Goal: Information Seeking & Learning: Learn about a topic

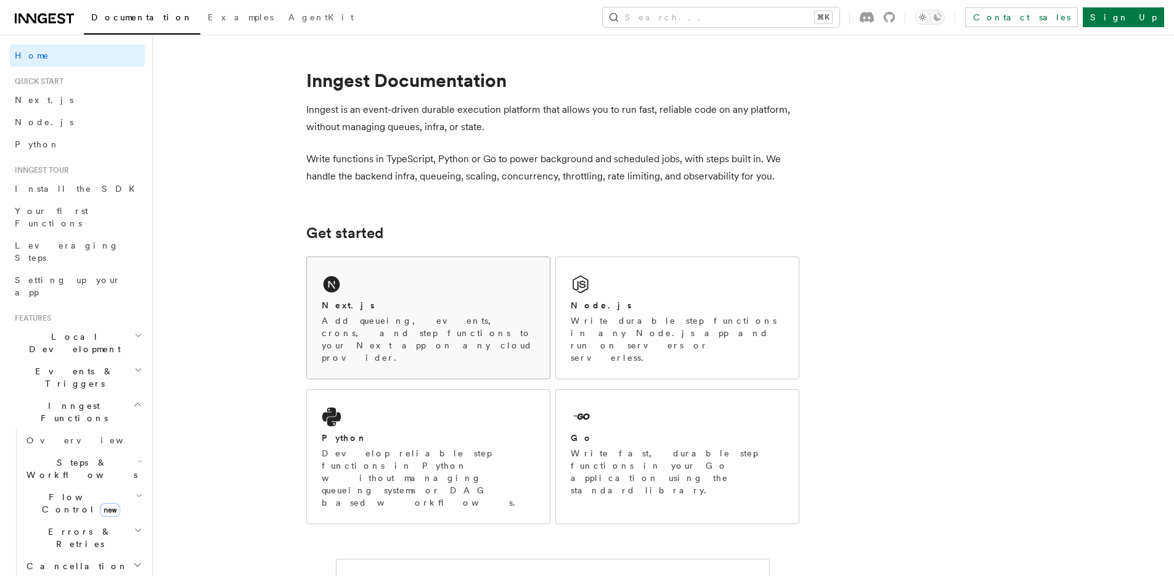
click at [411, 266] on div "Next.js Add queueing, events, crons, and step functions to your Next app on any…" at bounding box center [428, 317] width 243 height 121
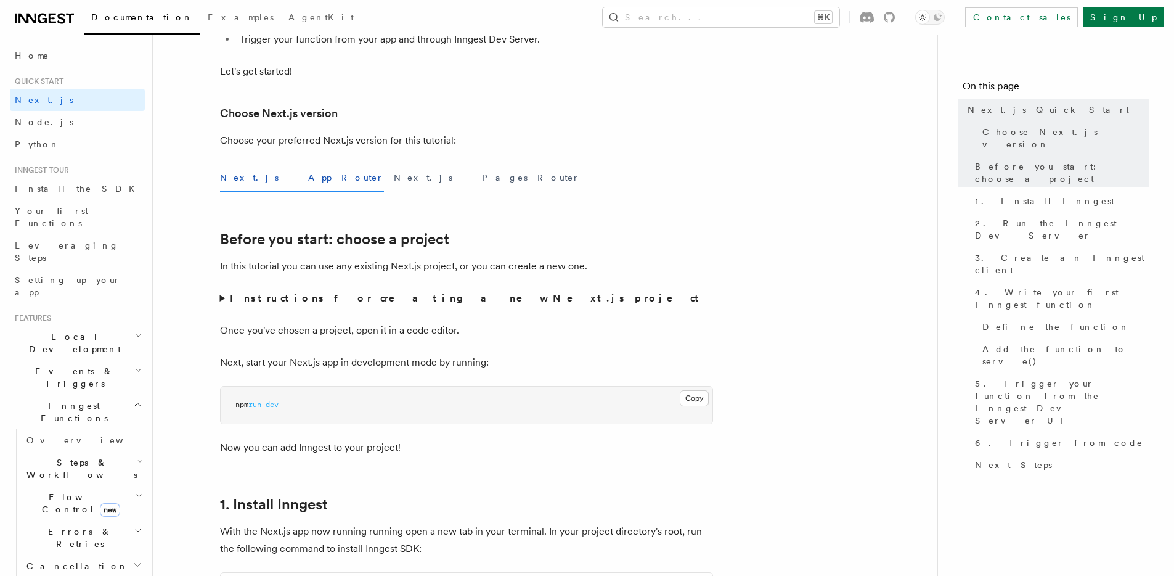
scroll to position [242, 0]
click at [226, 297] on summary "Instructions for creating a new Next.js project" at bounding box center [466, 296] width 493 height 17
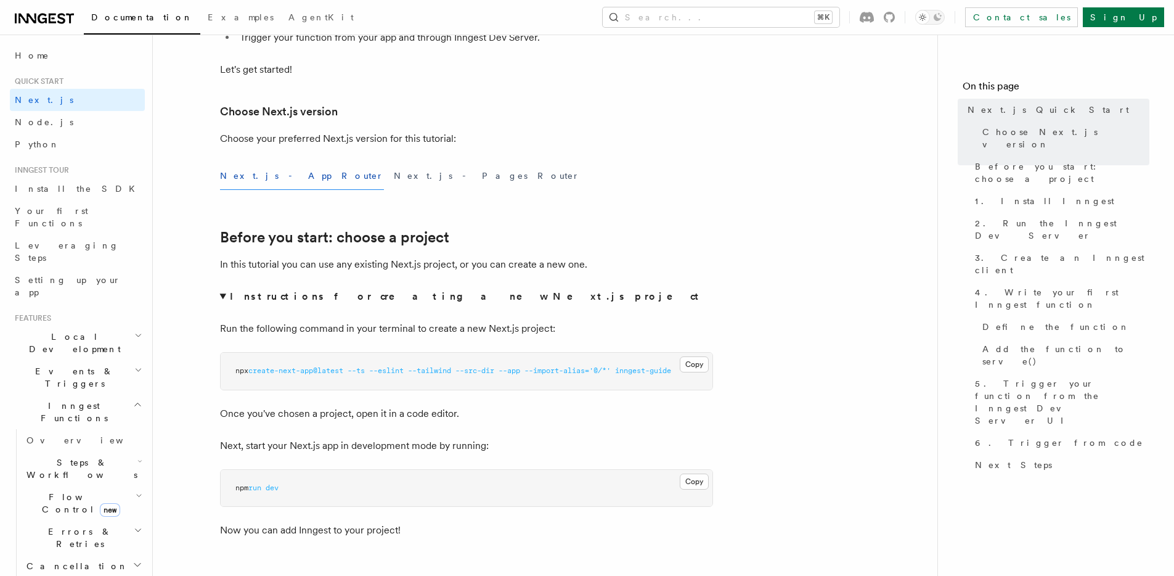
click at [221, 293] on summary "Instructions for creating a new Next.js project" at bounding box center [466, 296] width 493 height 17
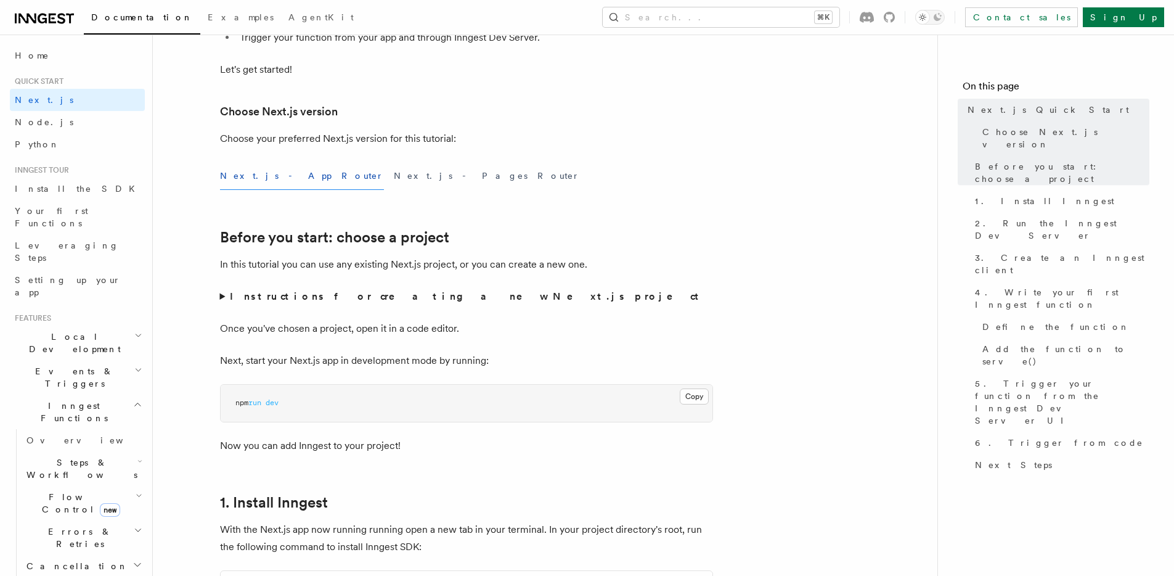
click at [221, 293] on summary "Instructions for creating a new Next.js project" at bounding box center [466, 296] width 493 height 17
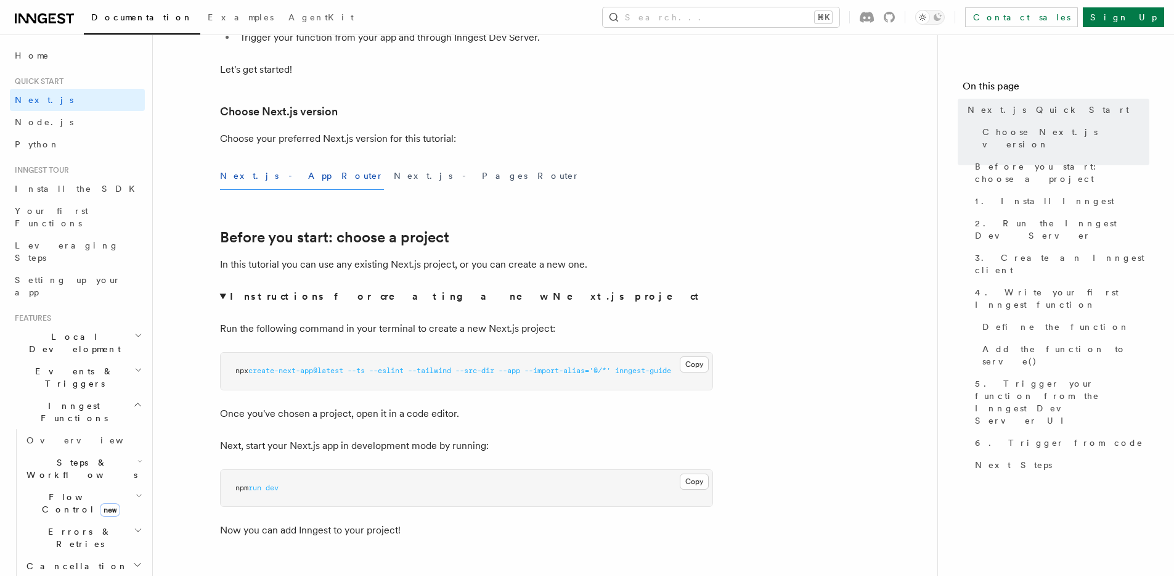
click at [220, 292] on summary "Instructions for creating a new Next.js project" at bounding box center [466, 296] width 493 height 17
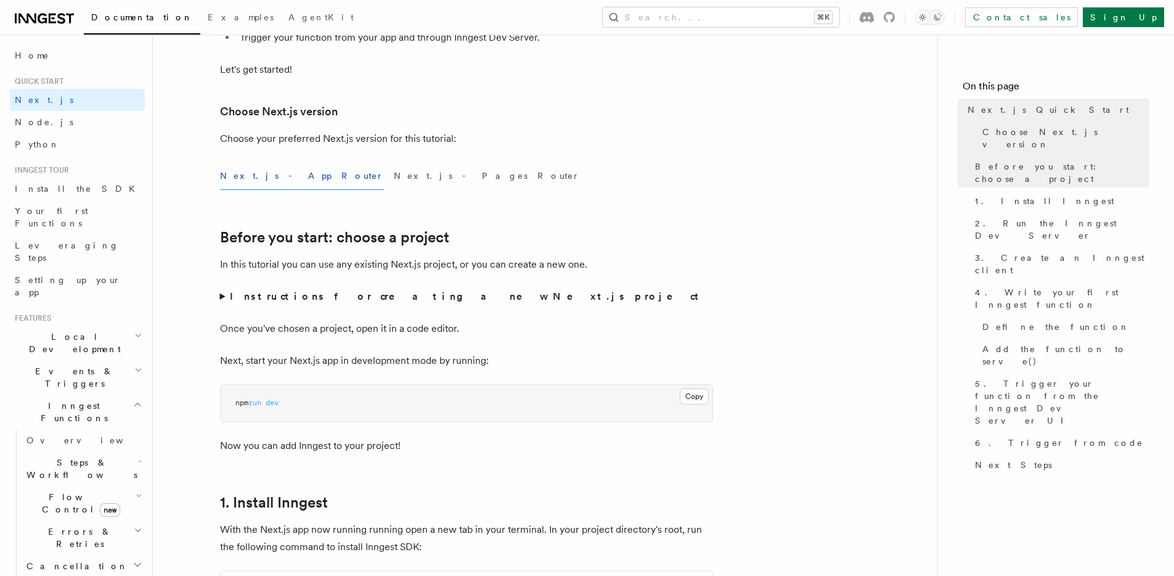
click at [220, 292] on summary "Instructions for creating a new Next.js project" at bounding box center [466, 296] width 493 height 17
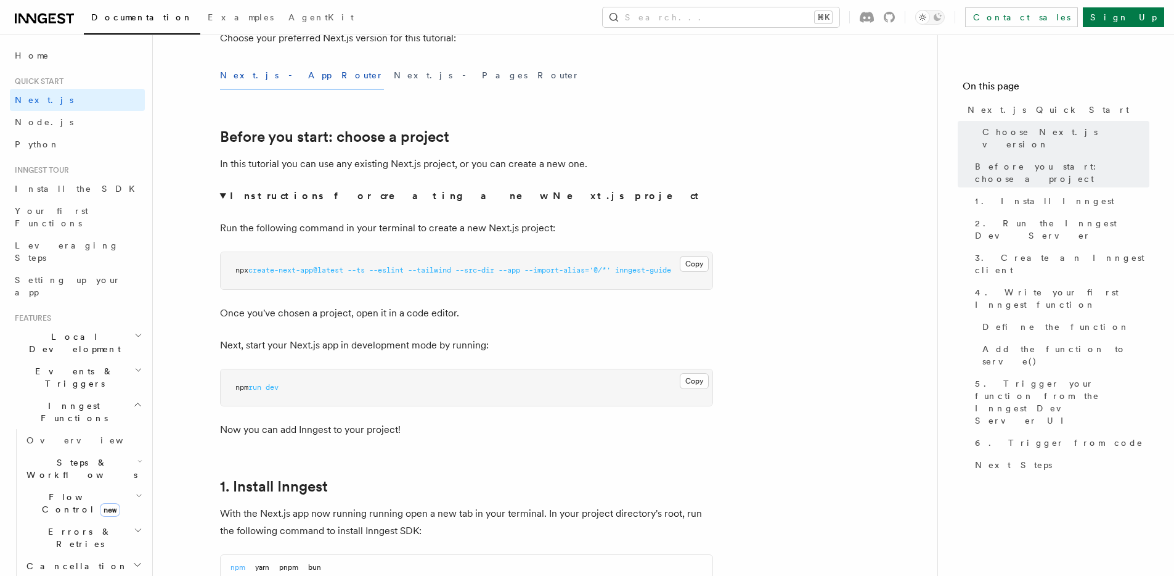
scroll to position [345, 0]
click at [650, 270] on span "inngest-guide" at bounding box center [643, 267] width 56 height 9
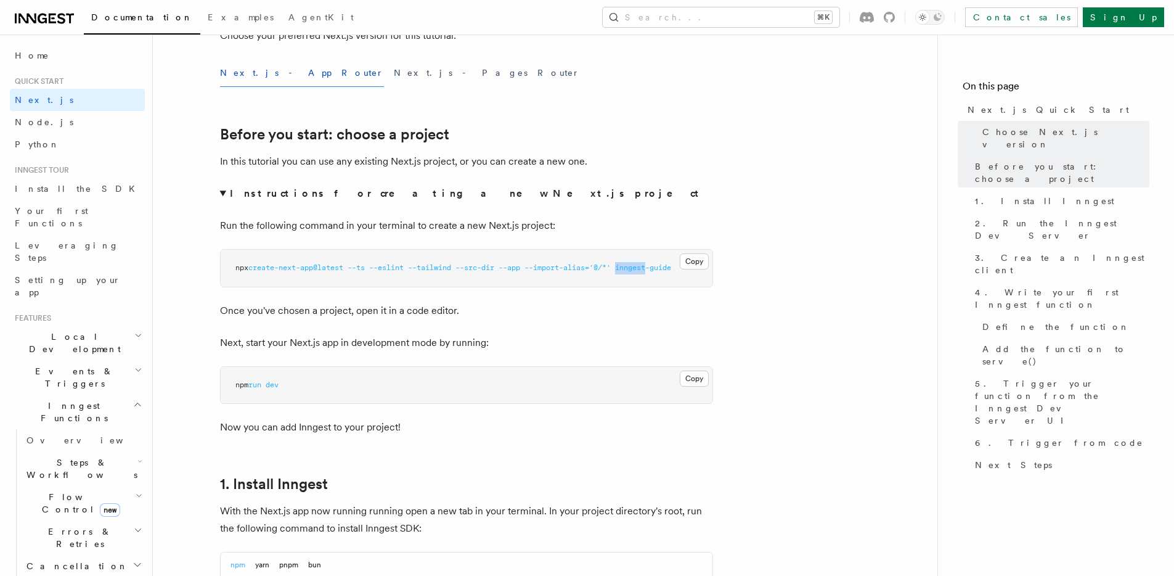
click at [650, 270] on span "inngest-guide" at bounding box center [643, 267] width 56 height 9
click at [650, 269] on span "inngest-guide" at bounding box center [643, 267] width 56 height 9
click at [224, 186] on summary "Instructions for creating a new Next.js project" at bounding box center [466, 193] width 493 height 17
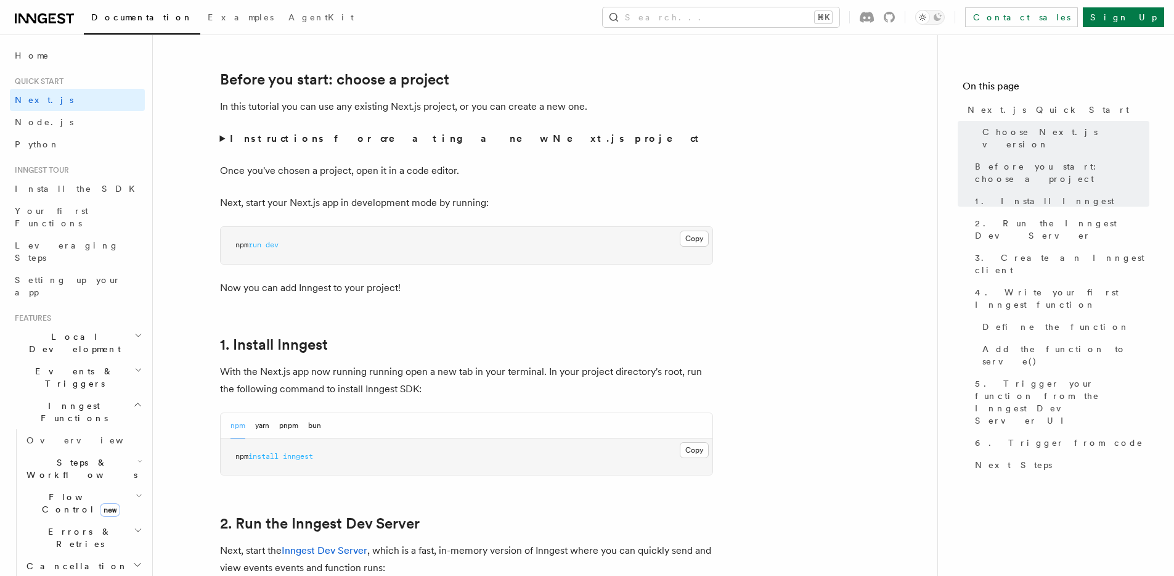
drag, startPoint x: 176, startPoint y: 358, endPoint x: 182, endPoint y: 356, distance: 7.0
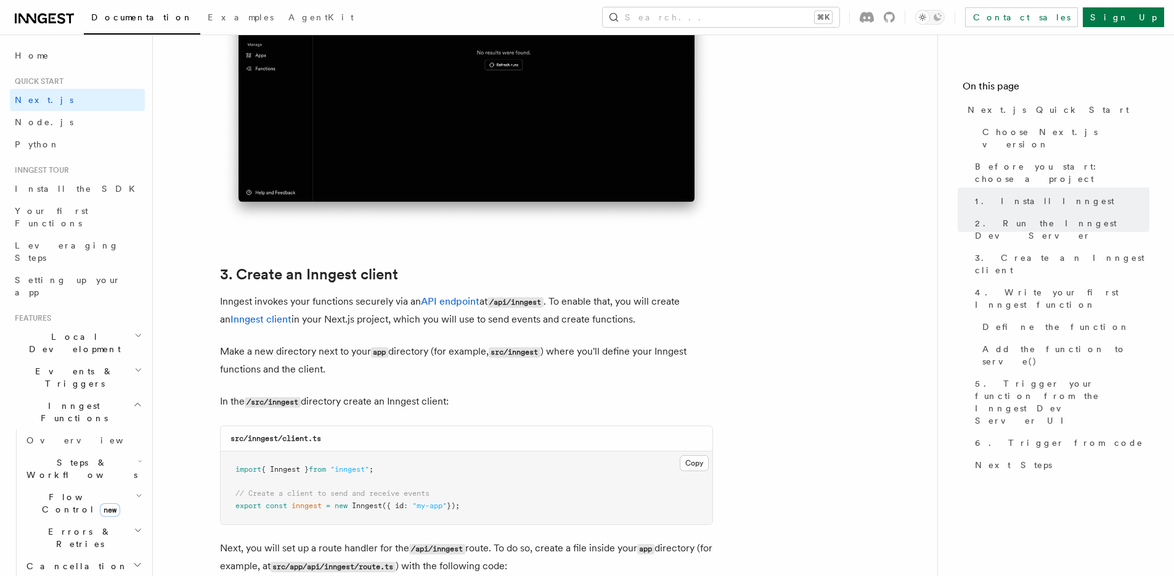
scroll to position [1428, 0]
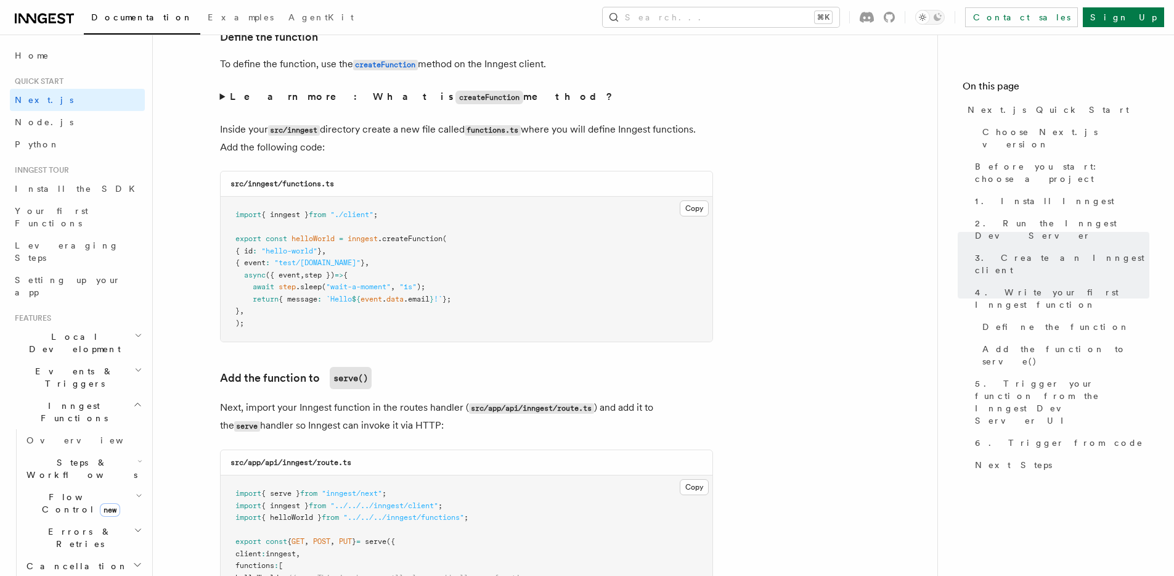
scroll to position [2146, 0]
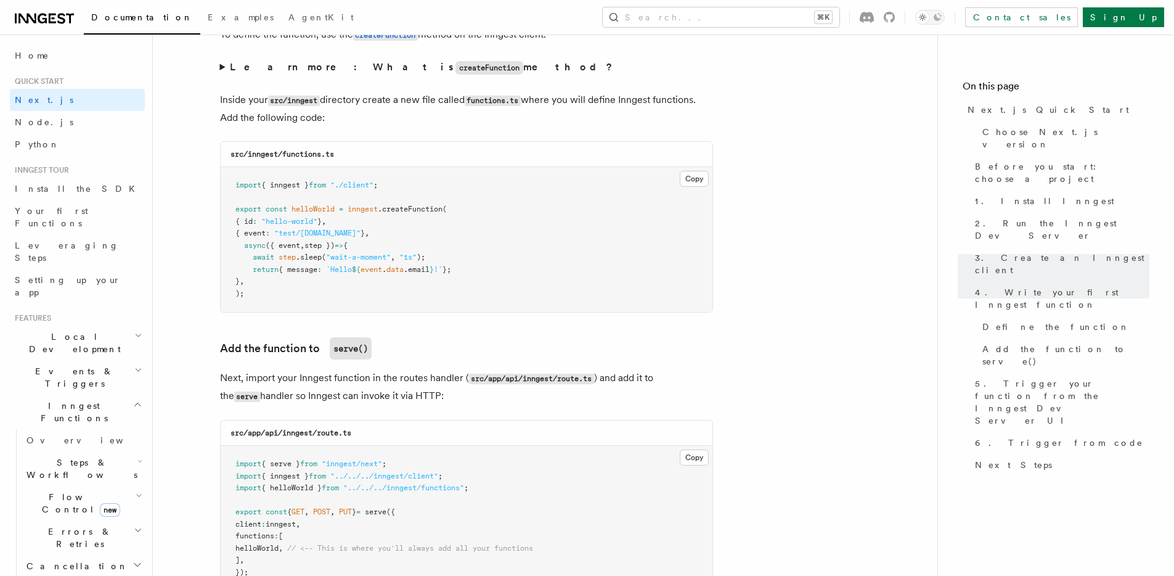
click at [313, 214] on pre "import { inngest } from "./client" ; export const helloWorld = inngest .createF…" at bounding box center [467, 239] width 492 height 145
click at [315, 226] on pre "import { inngest } from "./client" ; export const helloWorld = inngest .createF…" at bounding box center [467, 239] width 492 height 145
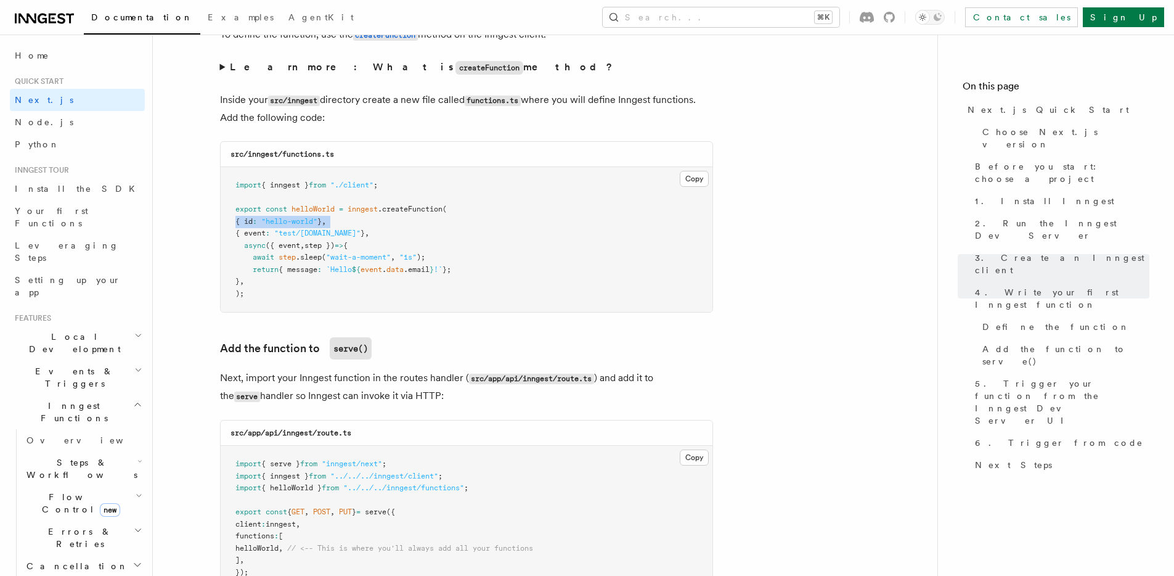
click at [315, 226] on pre "import { inngest } from "./client" ; export const helloWorld = inngest .createF…" at bounding box center [467, 239] width 492 height 145
click at [315, 231] on span ""test/hello.world"" at bounding box center [317, 233] width 86 height 9
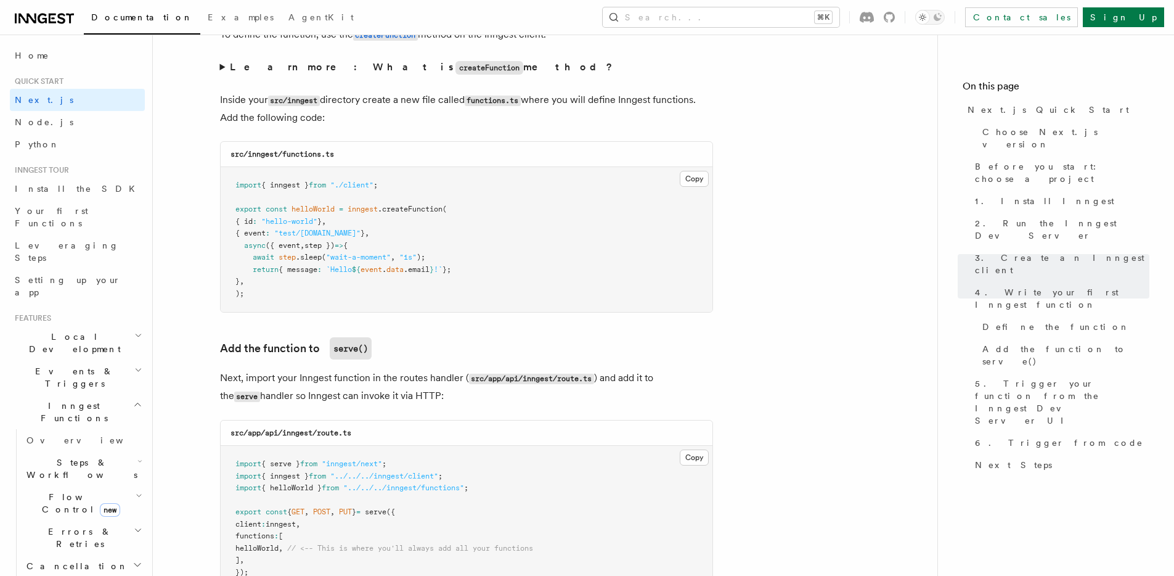
click at [308, 255] on span ".sleep" at bounding box center [309, 257] width 26 height 9
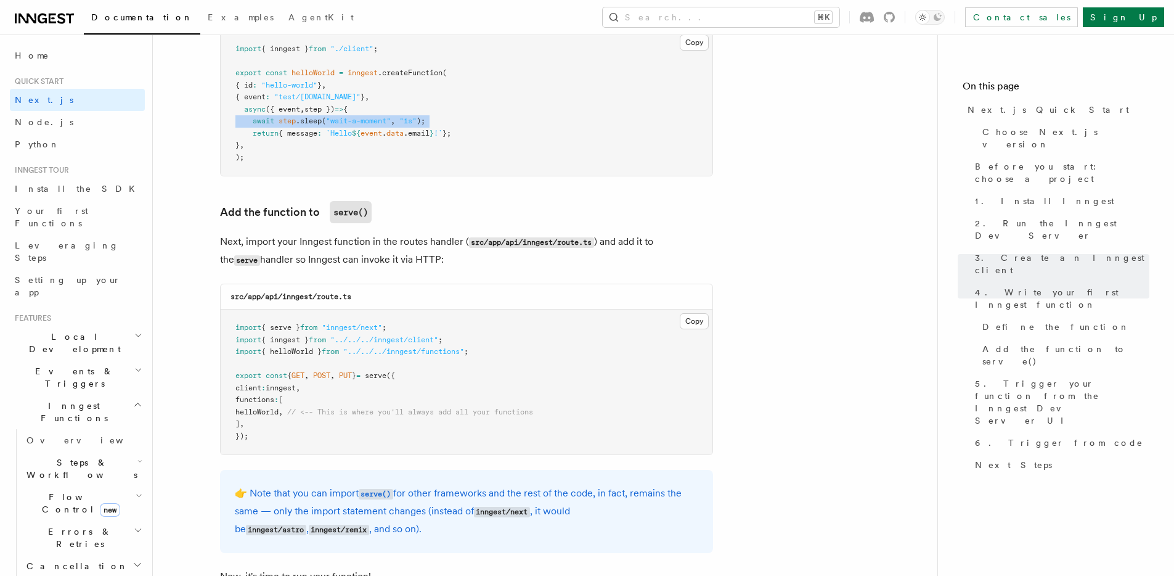
click at [312, 244] on p "Next, import your Inngest function in the routes handler ( src/app/api/inngest/…" at bounding box center [466, 251] width 493 height 36
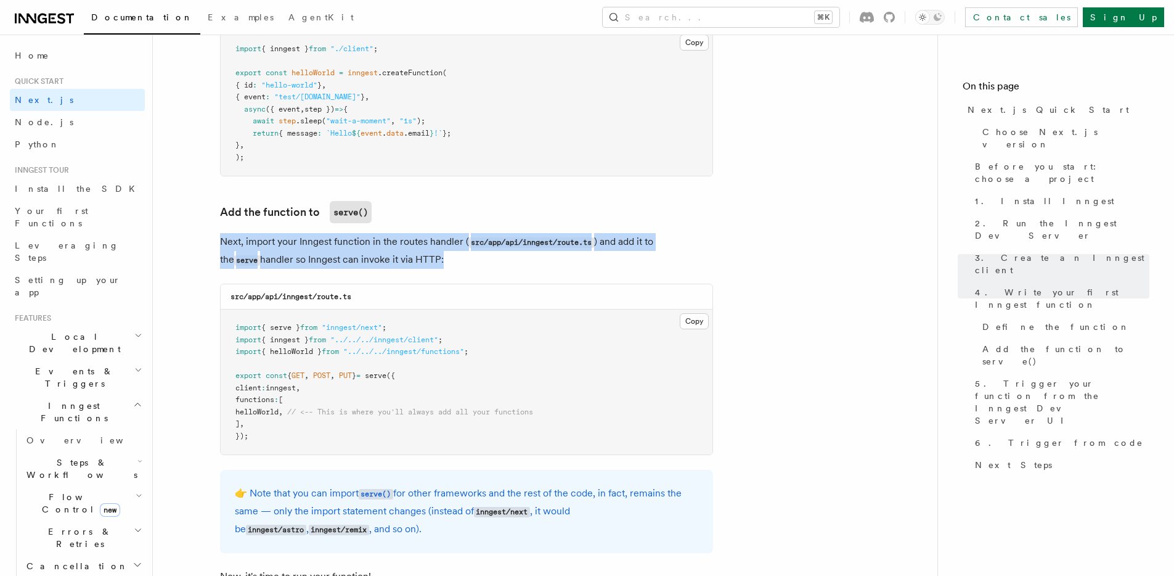
click at [312, 244] on p "Next, import your Inngest function in the routes handler ( src/app/api/inngest/…" at bounding box center [466, 251] width 493 height 36
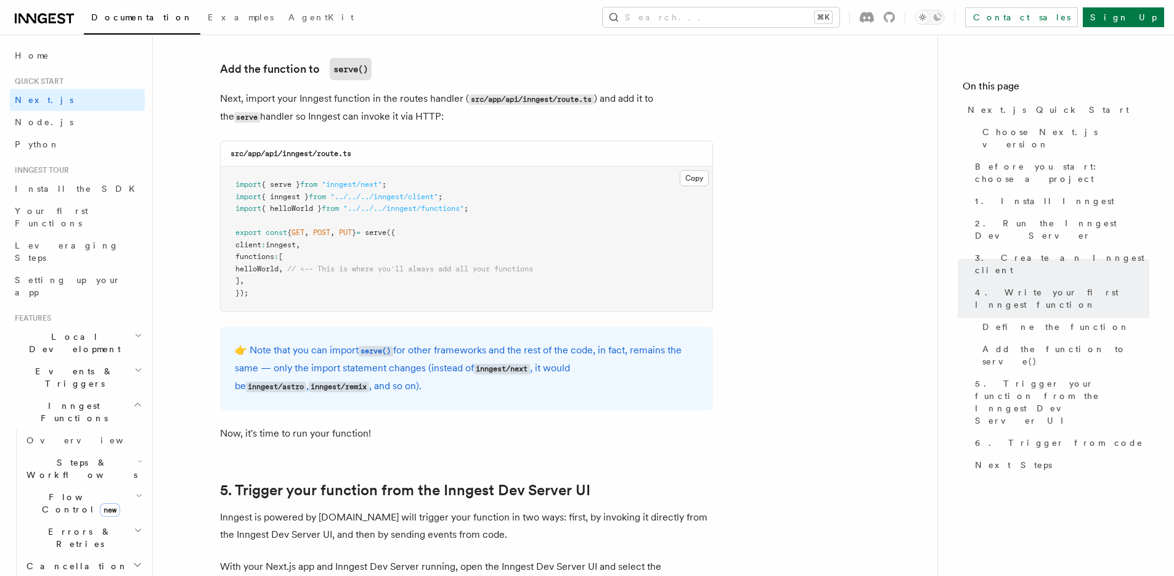
click at [229, 311] on pre "import { serve } from "inngest/next" ; import { inngest } from "../../../innges…" at bounding box center [467, 238] width 492 height 145
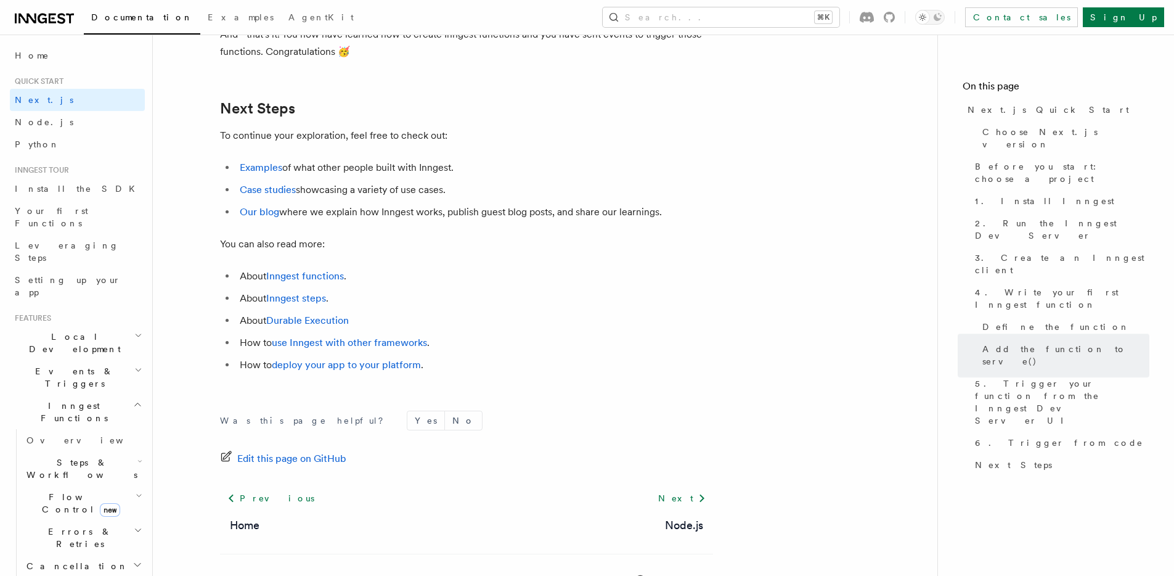
scroll to position [7728, 0]
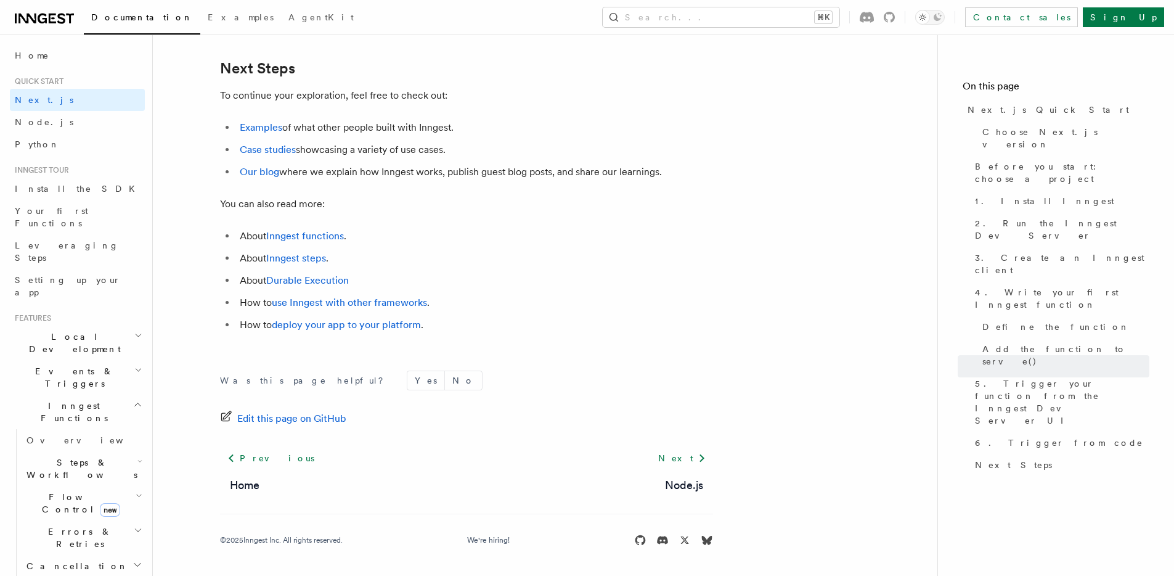
click at [276, 132] on link "Examples" at bounding box center [261, 127] width 43 height 12
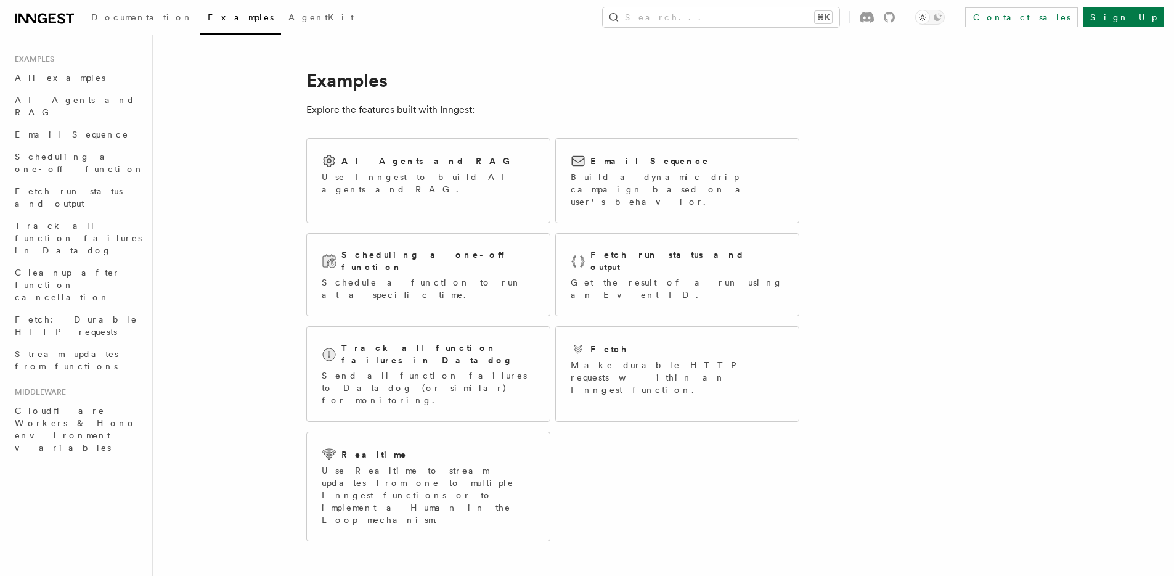
click at [851, 176] on article "Examples Explore the features built with Inngest: AI Agents and RAG Use Inngest…" at bounding box center [632, 490] width 918 height 872
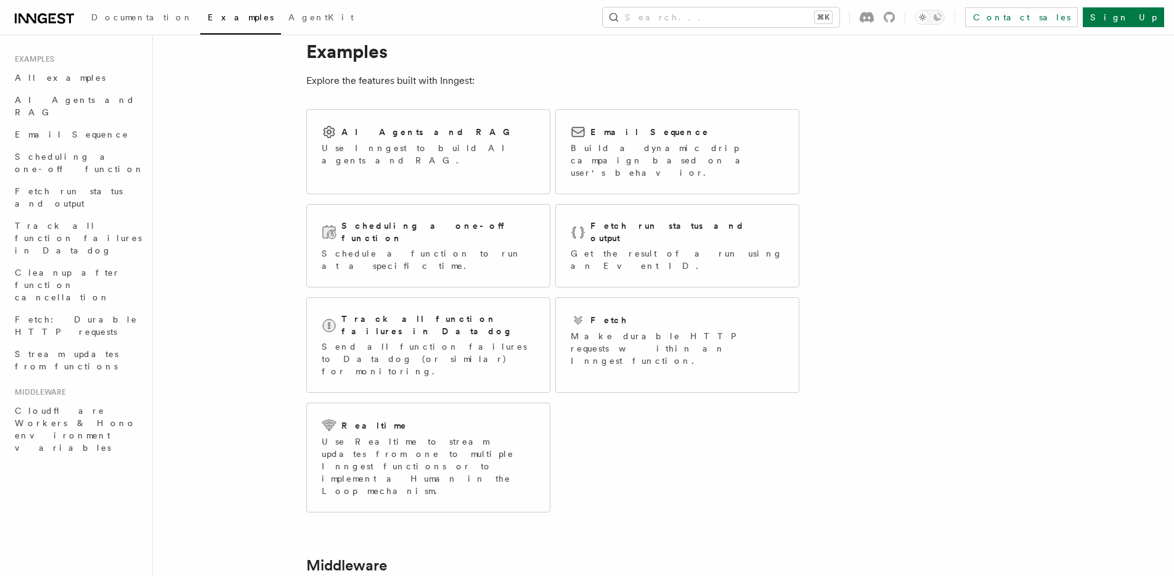
scroll to position [28, 0]
click at [657, 330] on p "Make durable HTTP requests within an Inngest function." at bounding box center [677, 348] width 213 height 37
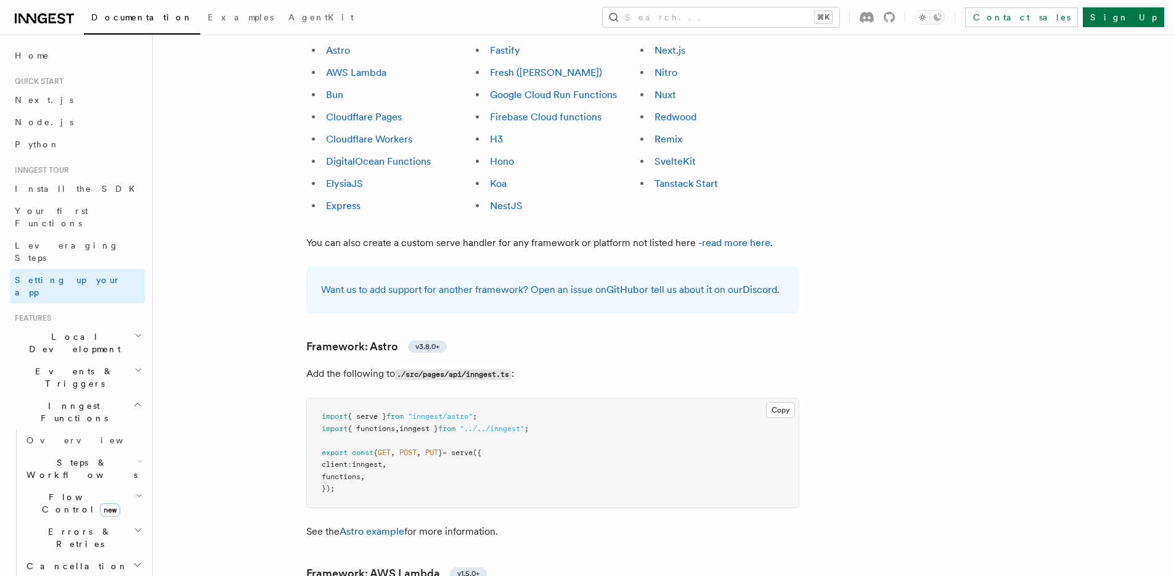
scroll to position [523, 0]
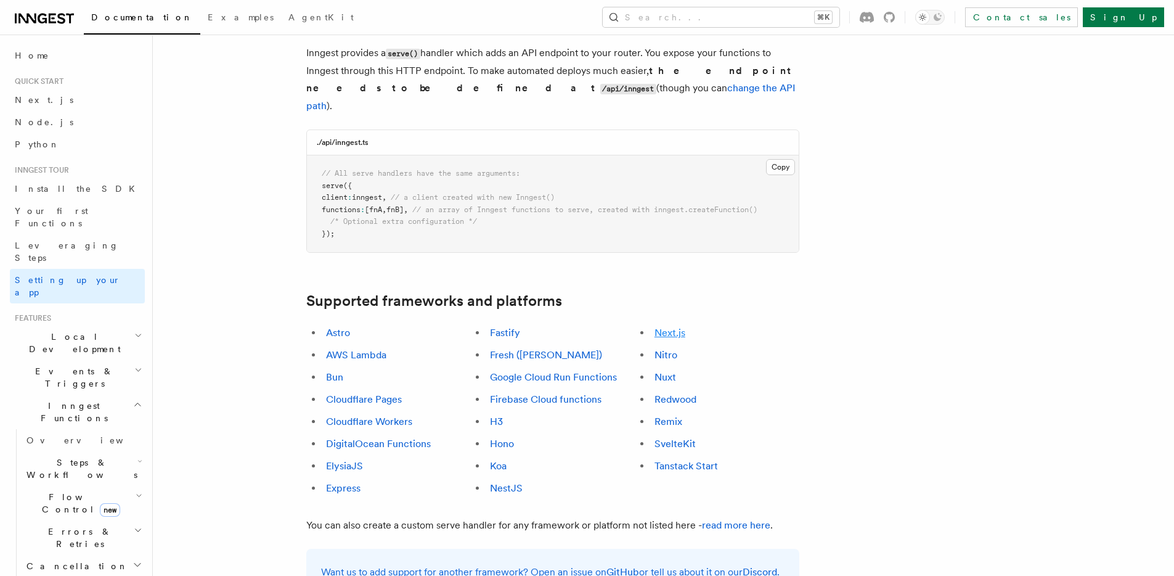
click at [663, 327] on link "Next.js" at bounding box center [670, 333] width 31 height 12
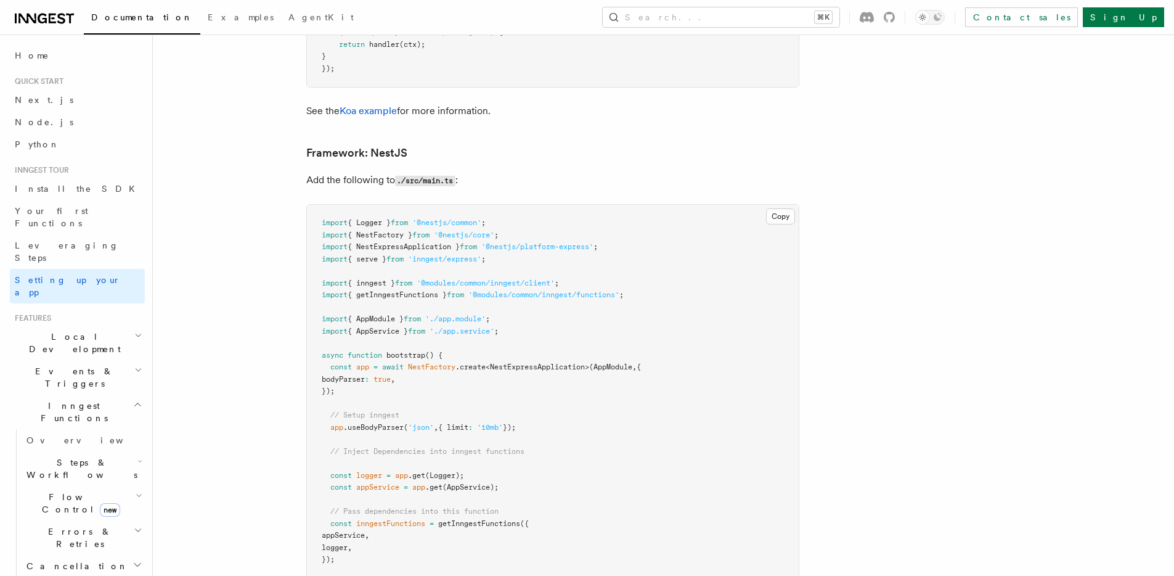
scroll to position [7994, 0]
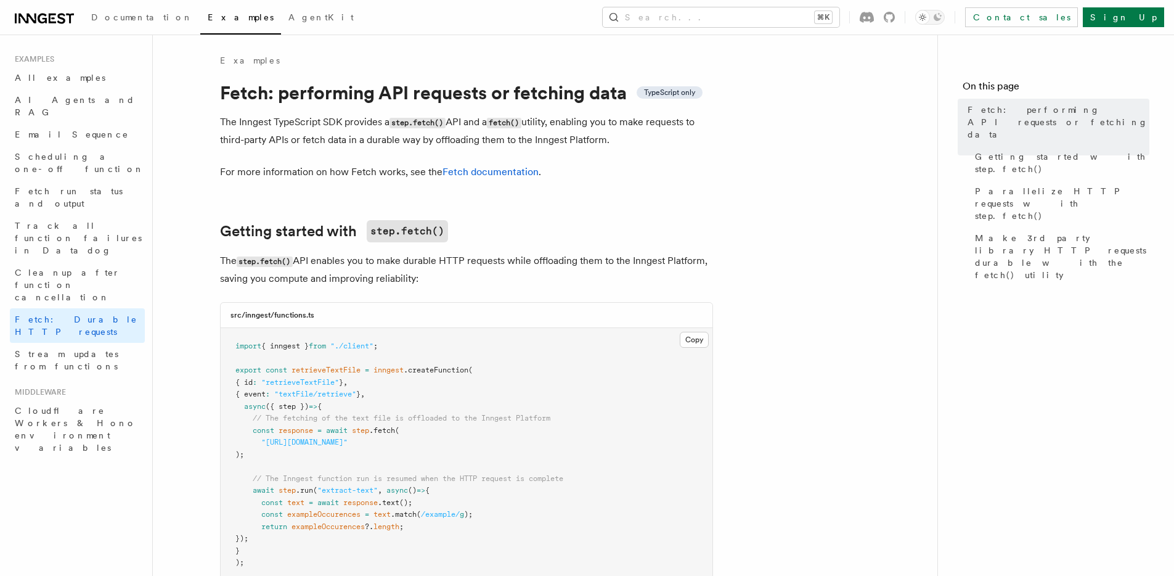
click at [24, 9] on link at bounding box center [44, 17] width 59 height 17
